Goal: Obtain resource: Download file/media

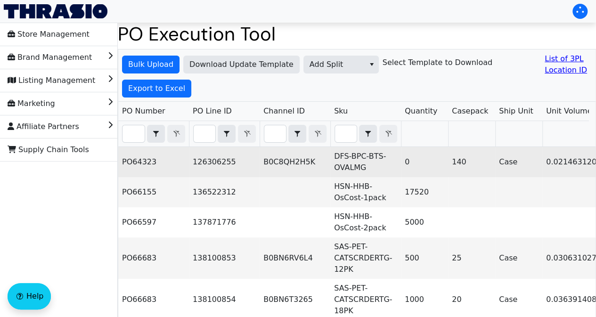
click at [206, 166] on td "126306255" at bounding box center [224, 162] width 71 height 30
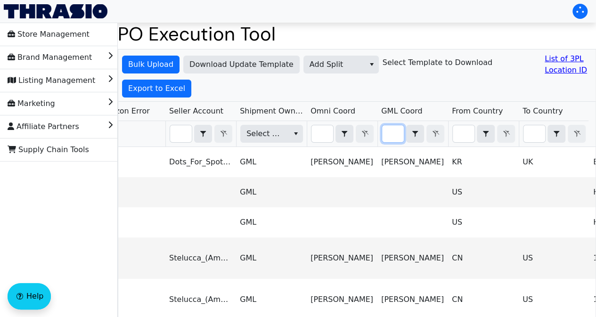
click at [387, 131] on input "Filter" at bounding box center [393, 133] width 22 height 17
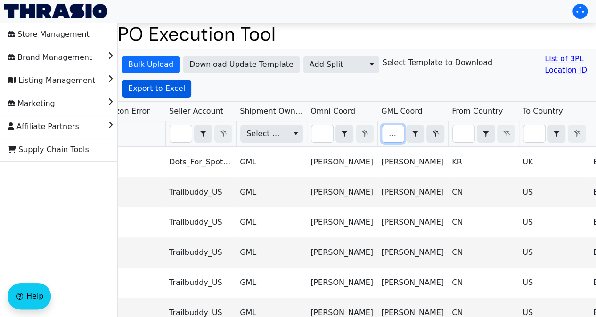
type input "ariel"
click at [175, 90] on span "Export to Excel" at bounding box center [156, 88] width 57 height 11
